Goal: Task Accomplishment & Management: Use online tool/utility

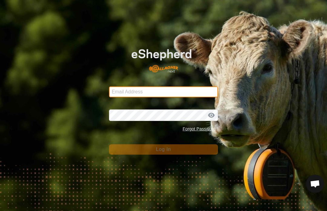
click at [194, 96] on input "Email Address" at bounding box center [163, 91] width 109 height 11
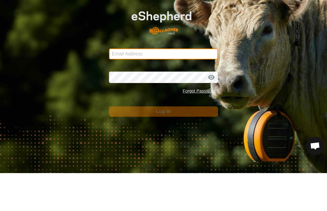
type input "kevin@unisonlimousins.com.au"
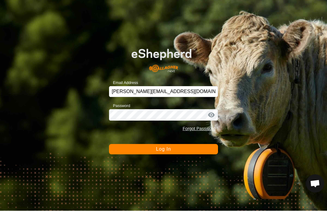
click at [198, 154] on button "Log In" at bounding box center [163, 149] width 109 height 10
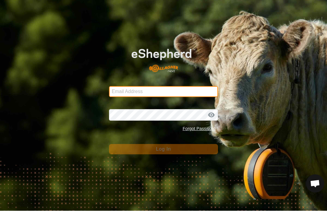
click at [196, 93] on input "Email Address" at bounding box center [163, 91] width 109 height 11
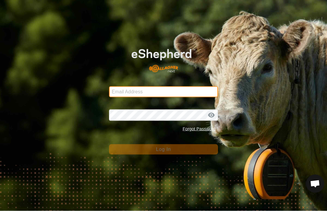
type input "kevin@unisonlimousins.com.au"
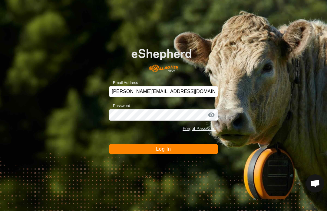
click at [189, 154] on button "Log In" at bounding box center [163, 149] width 109 height 10
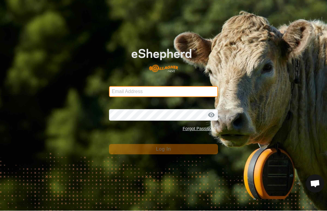
click at [190, 94] on input "Email Address" at bounding box center [163, 91] width 109 height 11
click at [192, 96] on input "Email Address" at bounding box center [163, 91] width 109 height 11
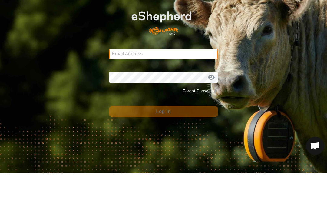
type input "[PERSON_NAME][EMAIL_ADDRESS][DOMAIN_NAME]"
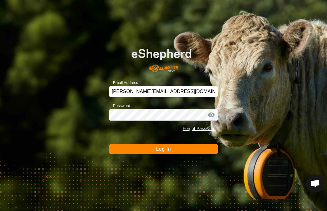
click at [184, 147] on button "Log In" at bounding box center [163, 149] width 109 height 10
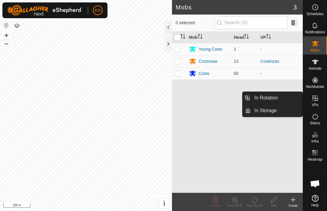
click at [280, 101] on link "In Rotation" at bounding box center [277, 98] width 52 height 12
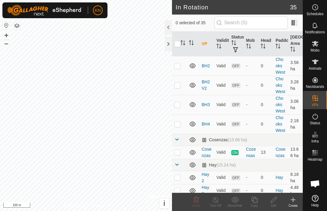
scroll to position [75, 0]
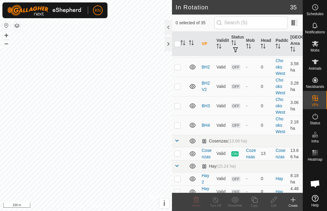
click at [168, 43] on div at bounding box center [168, 44] width 7 height 15
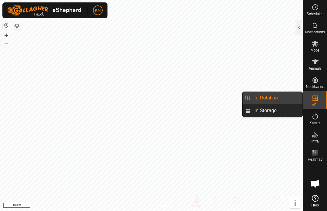
click at [282, 113] on link "In Storage" at bounding box center [277, 110] width 52 height 12
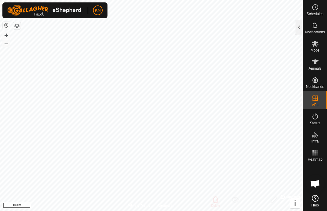
click at [299, 28] on div at bounding box center [298, 27] width 7 height 15
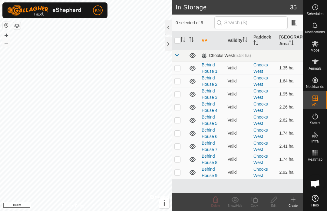
click at [171, 41] on div at bounding box center [168, 44] width 7 height 15
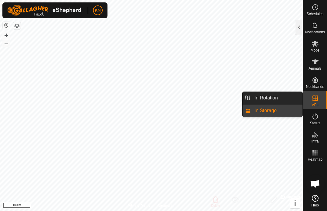
click at [280, 98] on link "In Rotation" at bounding box center [277, 98] width 52 height 12
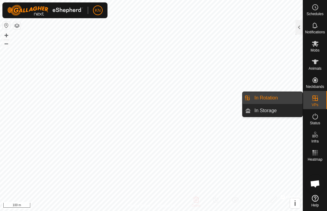
click at [299, 26] on div at bounding box center [298, 27] width 7 height 15
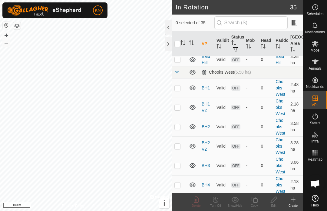
scroll to position [14, 0]
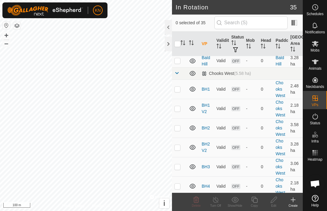
click at [168, 45] on div at bounding box center [168, 44] width 7 height 15
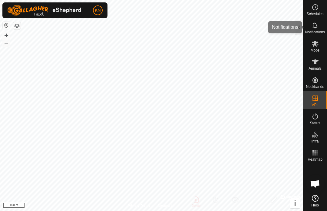
click at [303, 25] on div "Notifications" at bounding box center [315, 27] width 24 height 18
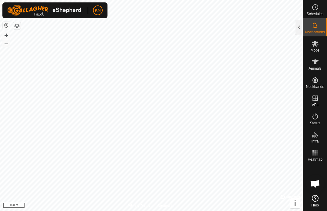
click at [300, 29] on div at bounding box center [298, 27] width 7 height 15
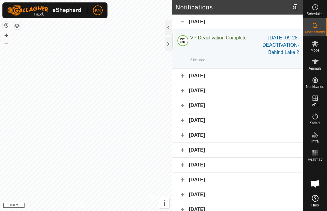
click at [170, 44] on div at bounding box center [168, 44] width 7 height 15
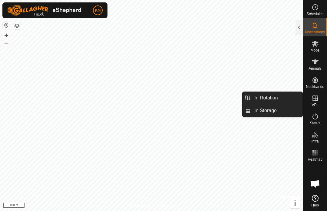
click at [280, 96] on link "In Rotation" at bounding box center [277, 98] width 52 height 12
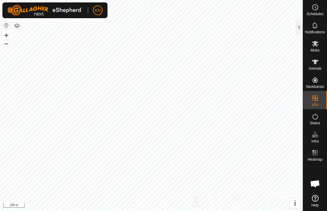
click at [300, 31] on div at bounding box center [298, 27] width 7 height 15
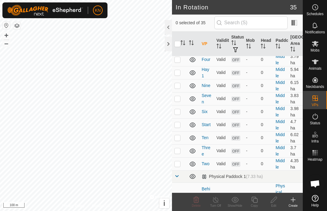
scroll to position [284, 0]
click at [181, 139] on td at bounding box center [179, 137] width 15 height 13
click at [179, 138] on p-checkbox at bounding box center [177, 137] width 6 height 5
checkbox input "false"
click at [179, 85] on p-checkbox at bounding box center [177, 85] width 6 height 5
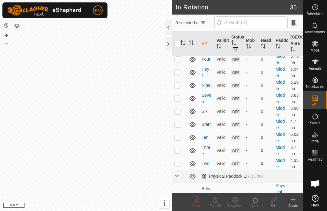
checkbox input "true"
click at [276, 200] on icon at bounding box center [274, 199] width 8 height 7
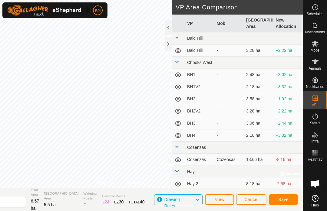
click at [289, 199] on button "Save" at bounding box center [283, 199] width 29 height 11
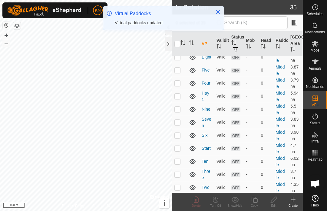
scroll to position [261, 0]
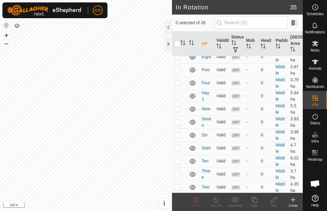
click at [175, 162] on p-checkbox at bounding box center [177, 160] width 6 height 5
checkbox input "true"
click at [275, 201] on icon at bounding box center [274, 199] width 8 height 7
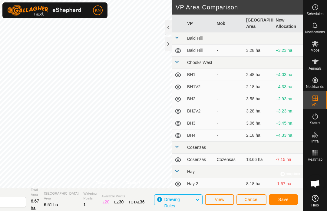
click at [287, 199] on span "Save" at bounding box center [283, 199] width 10 height 5
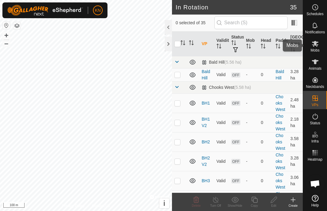
click at [315, 48] on span "Mobs" at bounding box center [314, 50] width 9 height 4
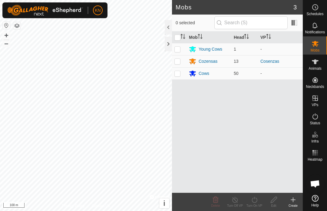
click at [213, 74] on div "Cows" at bounding box center [209, 73] width 40 height 7
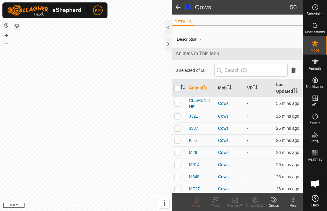
click at [169, 46] on div at bounding box center [168, 44] width 7 height 15
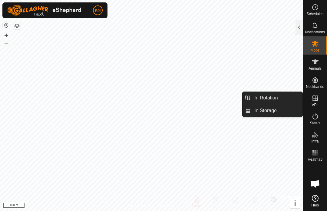
click at [315, 48] on span "Mobs" at bounding box center [314, 50] width 9 height 4
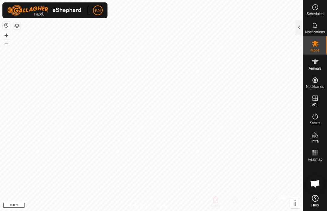
click at [298, 27] on div at bounding box center [298, 27] width 7 height 15
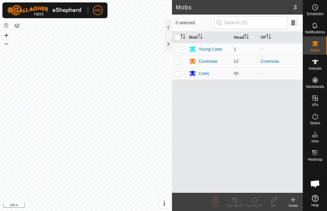
click at [176, 77] on td at bounding box center [179, 73] width 15 height 12
checkbox input "true"
click at [256, 201] on icon at bounding box center [255, 199] width 8 height 7
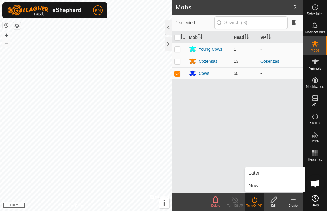
click at [263, 185] on link "Now" at bounding box center [275, 185] width 60 height 12
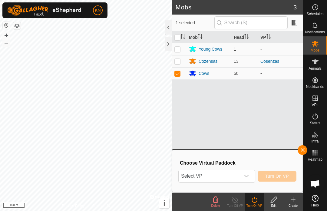
click at [249, 176] on div "dropdown trigger" at bounding box center [246, 176] width 12 height 12
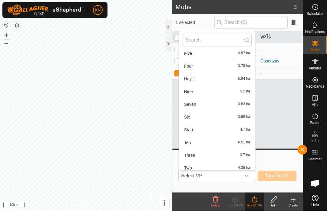
scroll to position [236, 0]
click at [192, 91] on span "Nine" at bounding box center [188, 92] width 9 height 4
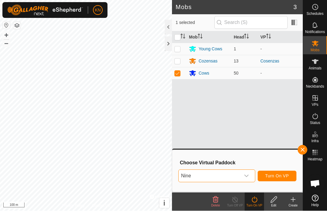
click at [279, 177] on span "Turn On VP" at bounding box center [277, 175] width 24 height 5
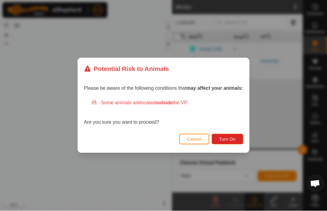
click at [229, 140] on span "Turn On" at bounding box center [227, 139] width 16 height 5
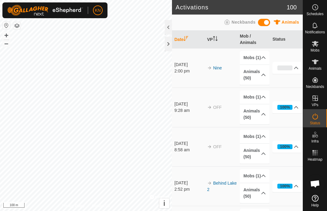
click at [169, 44] on div at bounding box center [168, 44] width 7 height 15
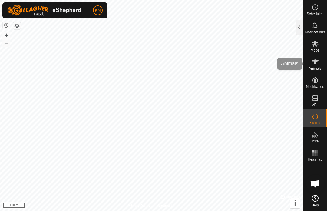
click at [315, 65] on icon at bounding box center [314, 61] width 7 height 7
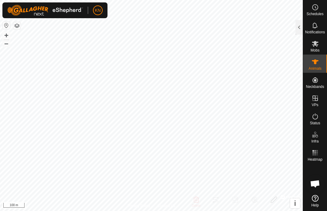
click at [297, 28] on div at bounding box center [298, 27] width 7 height 15
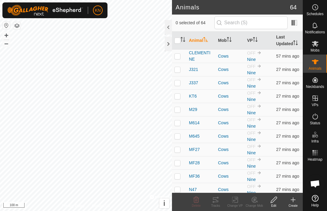
click at [170, 46] on div at bounding box center [168, 44] width 7 height 15
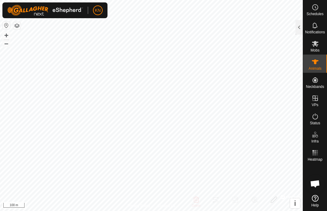
click at [298, 27] on div at bounding box center [298, 27] width 7 height 15
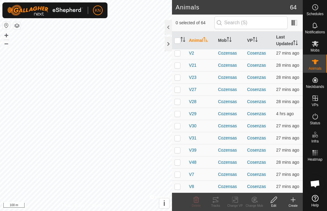
scroll to position [692, 0]
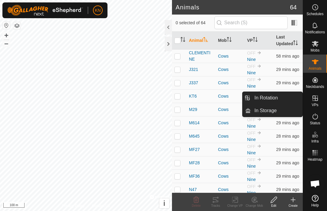
click at [281, 99] on link "In Rotation" at bounding box center [277, 98] width 52 height 12
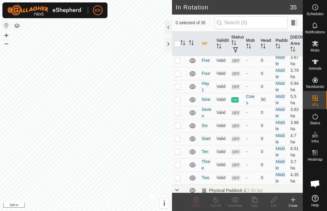
scroll to position [270, 0]
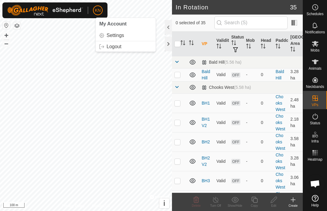
click at [122, 49] on link "Logout" at bounding box center [126, 47] width 60 height 10
